Goal: Task Accomplishment & Management: Use online tool/utility

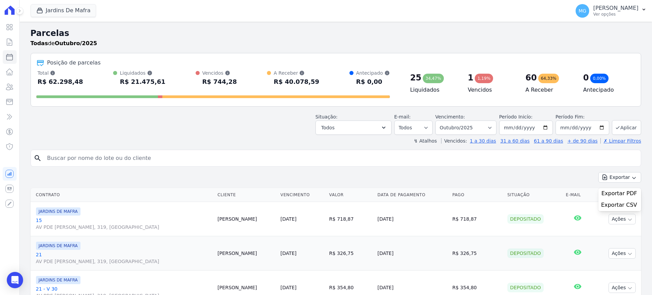
select select
click at [21, 12] on icon at bounding box center [20, 11] width 4 height 4
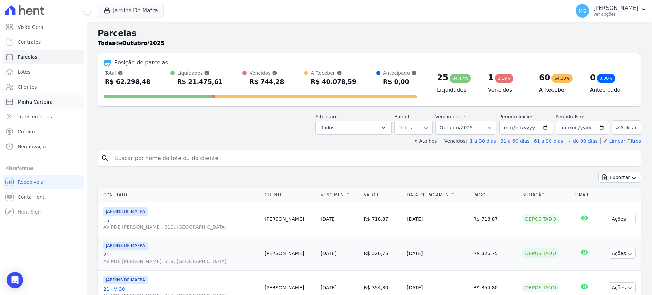
click at [44, 103] on span "Minha Carteira" at bounding box center [35, 101] width 35 height 7
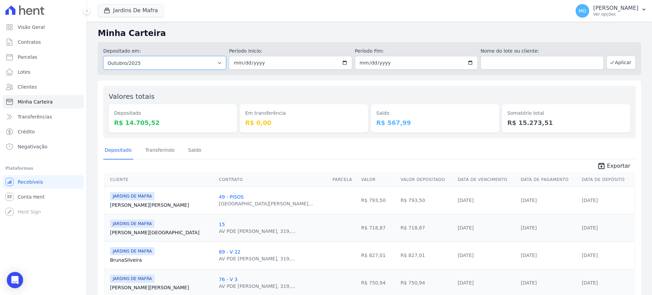
click at [216, 64] on select "Todos os meses Agosto/2025 Setembro/2025 Outubro/2025 Novembro/2025 Dezembro/20…" at bounding box center [164, 63] width 123 height 14
select select "09/2025"
click at [103, 56] on select "Todos os meses Agosto/2025 Setembro/2025 Outubro/2025 Novembro/2025 Dezembro/20…" at bounding box center [164, 63] width 123 height 14
click at [616, 66] on button "Aplicar" at bounding box center [620, 63] width 29 height 14
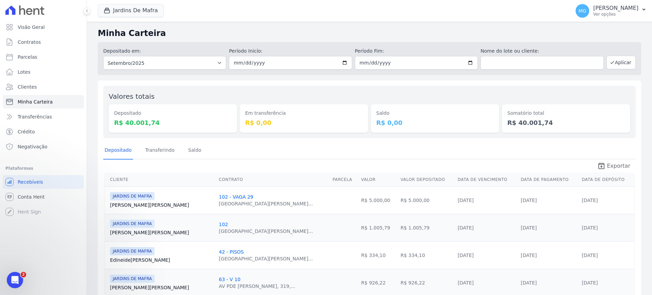
click at [613, 165] on span "Exportar" at bounding box center [618, 166] width 23 height 8
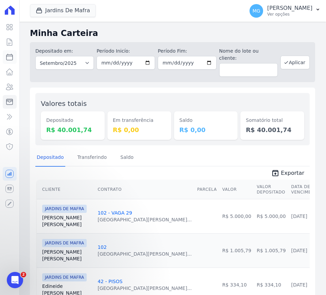
click at [8, 59] on icon at bounding box center [9, 57] width 8 height 8
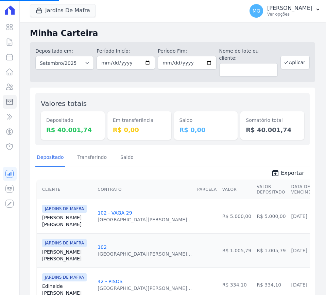
select select
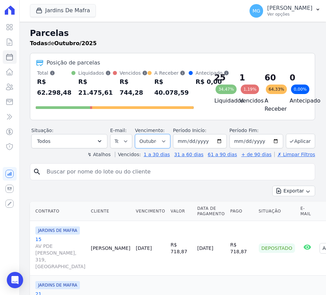
click at [160, 145] on select "Filtrar por período ──────── Todos os meses Agosto/2025 Setembro/2025 Outubro/2…" at bounding box center [152, 141] width 35 height 14
select select "09/2025"
click at [135, 138] on select "Filtrar por período ──────── Todos os meses Agosto/2025 Setembro/2025 Outubro/2…" at bounding box center [152, 141] width 35 height 14
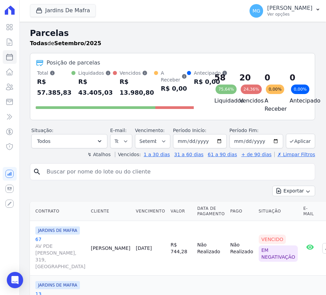
select select
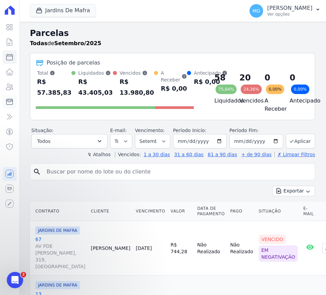
click at [10, 99] on icon at bounding box center [9, 102] width 6 height 6
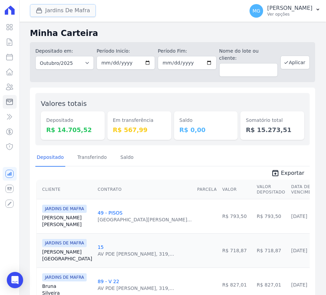
click at [76, 10] on button "Jardins De Mafra" at bounding box center [63, 10] width 66 height 13
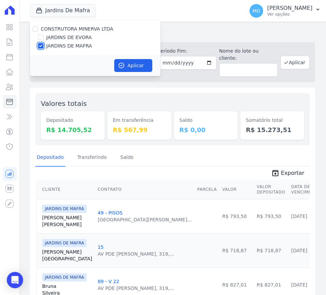
click at [40, 45] on input "JARDINS DE MAFRA" at bounding box center [40, 45] width 5 height 5
checkbox input "false"
click at [42, 32] on div "CONSTRUTORA MINERVA LTDA" at bounding box center [77, 28] width 72 height 7
click at [40, 36] on input "JARDINS DE EVORA" at bounding box center [40, 37] width 5 height 5
checkbox input "true"
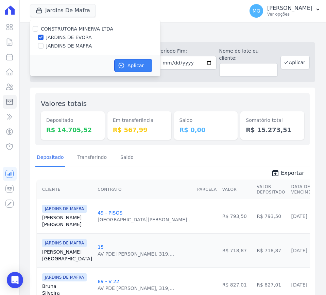
click at [142, 64] on button "Aplicar" at bounding box center [133, 65] width 38 height 13
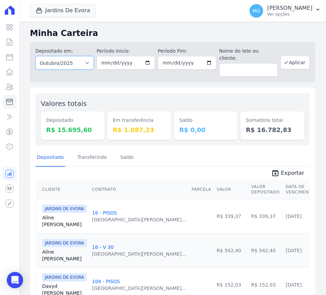
click at [69, 64] on select "Todos os meses Agosto/2025 Setembro/2025 Outubro/2025 Novembro/2025 Dezembro/20…" at bounding box center [64, 63] width 58 height 14
select select "09/2025"
click at [35, 56] on select "Todos os meses Agosto/2025 Setembro/2025 Outubro/2025 Novembro/2025 Dezembro/20…" at bounding box center [64, 63] width 58 height 14
click at [294, 59] on button "Aplicar" at bounding box center [294, 63] width 29 height 14
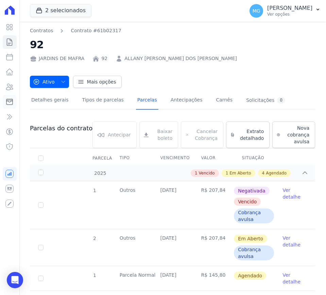
click at [8, 104] on icon at bounding box center [9, 102] width 8 height 8
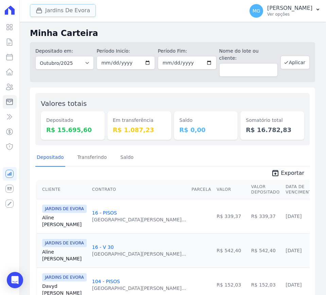
click at [60, 13] on button "Jardins De Evora" at bounding box center [63, 10] width 66 height 13
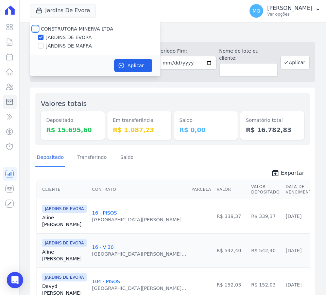
click at [37, 30] on input "CONSTRUTORA MINERVA LTDA" at bounding box center [35, 28] width 5 height 5
checkbox input "true"
click at [41, 37] on input "JARDINS DE EVORA" at bounding box center [40, 37] width 5 height 5
checkbox input "false"
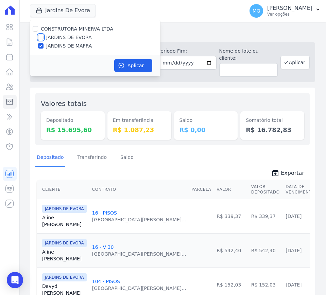
checkbox input "false"
click at [130, 65] on button "Aplicar" at bounding box center [133, 65] width 38 height 13
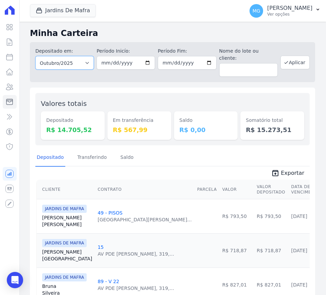
drag, startPoint x: 78, startPoint y: 60, endPoint x: 83, endPoint y: 64, distance: 6.2
click at [78, 60] on select "Todos os meses Agosto/2025 Setembro/2025 Outubro/2025 Novembro/2025 Dezembro/20…" at bounding box center [64, 63] width 58 height 14
select select "09/2025"
click at [35, 56] on select "Todos os meses Agosto/2025 Setembro/2025 Outubro/2025 Novembro/2025 Dezembro/20…" at bounding box center [64, 63] width 58 height 14
click at [291, 61] on button "Aplicar" at bounding box center [294, 63] width 29 height 14
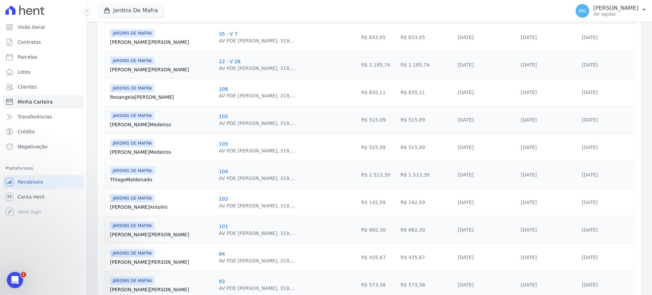
scroll to position [616, 0]
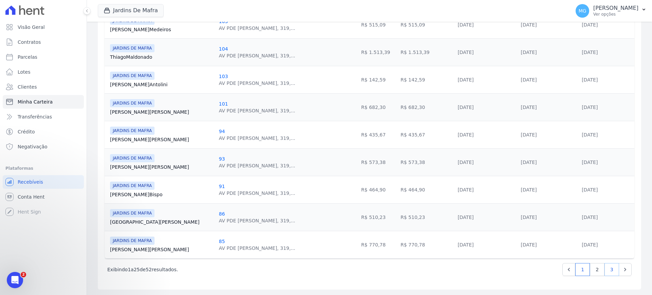
click at [325, 271] on link "3" at bounding box center [611, 269] width 15 height 13
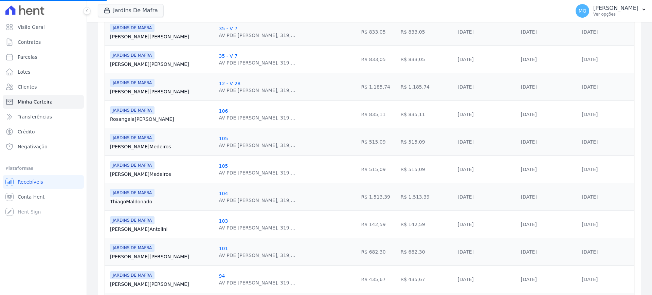
scroll to position [406, 0]
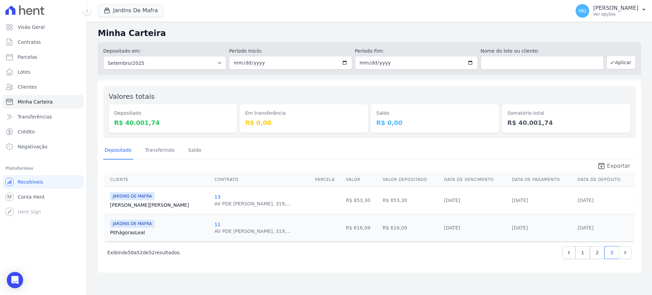
click at [325, 165] on span "Exportar" at bounding box center [618, 166] width 23 height 8
